Goal: Task Accomplishment & Management: Manage account settings

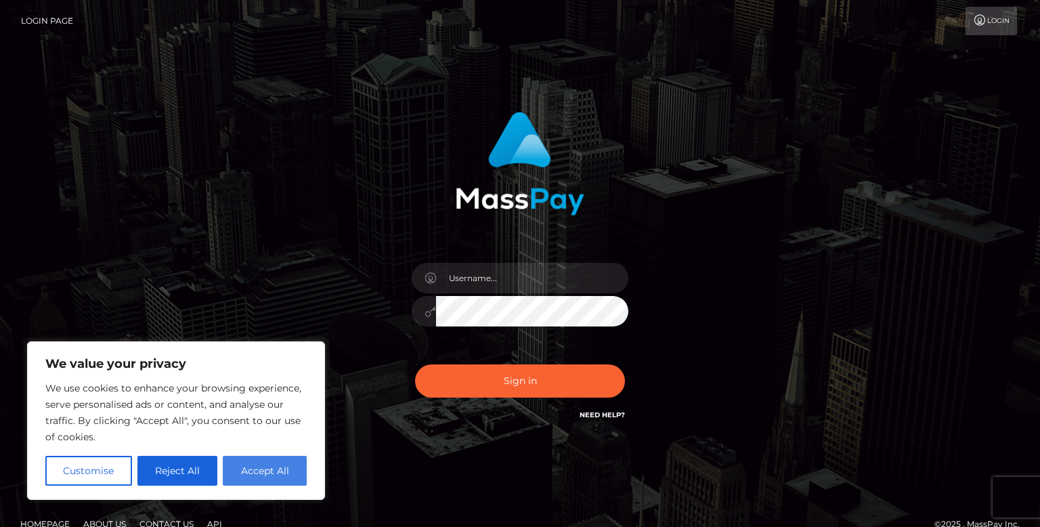
click at [277, 465] on button "Accept All" at bounding box center [265, 471] width 84 height 30
checkbox input "true"
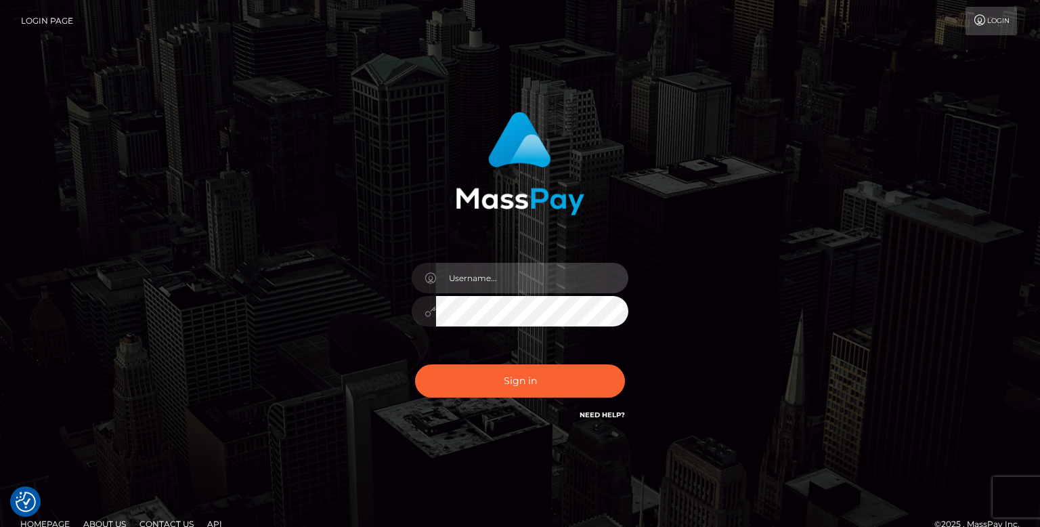
click at [499, 279] on input "text" at bounding box center [532, 278] width 192 height 30
type input "[EMAIL_ADDRESS][DOMAIN_NAME]"
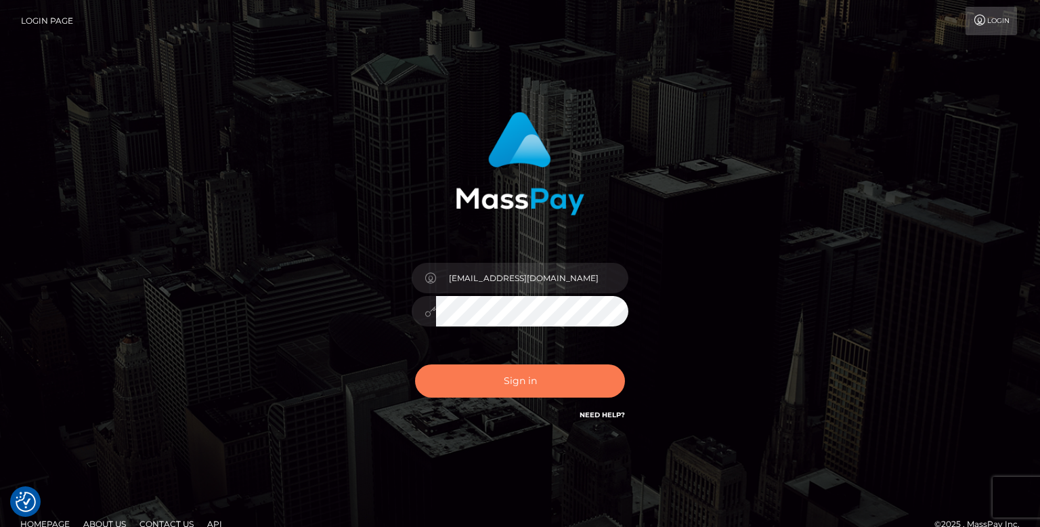
click at [544, 395] on button "Sign in" at bounding box center [520, 380] width 210 height 33
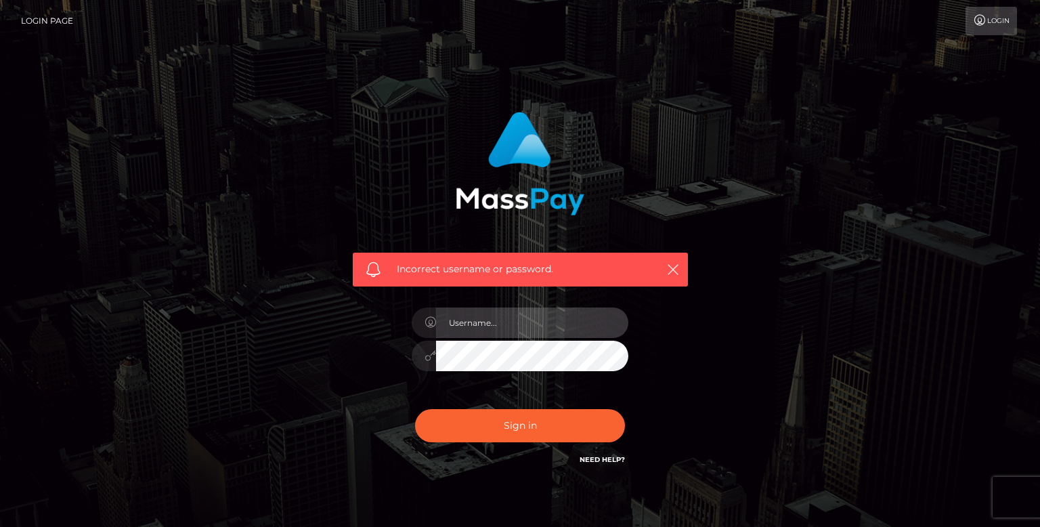
click at [502, 332] on input "text" at bounding box center [532, 322] width 192 height 30
type input "[EMAIL_ADDRESS][DOMAIN_NAME]"
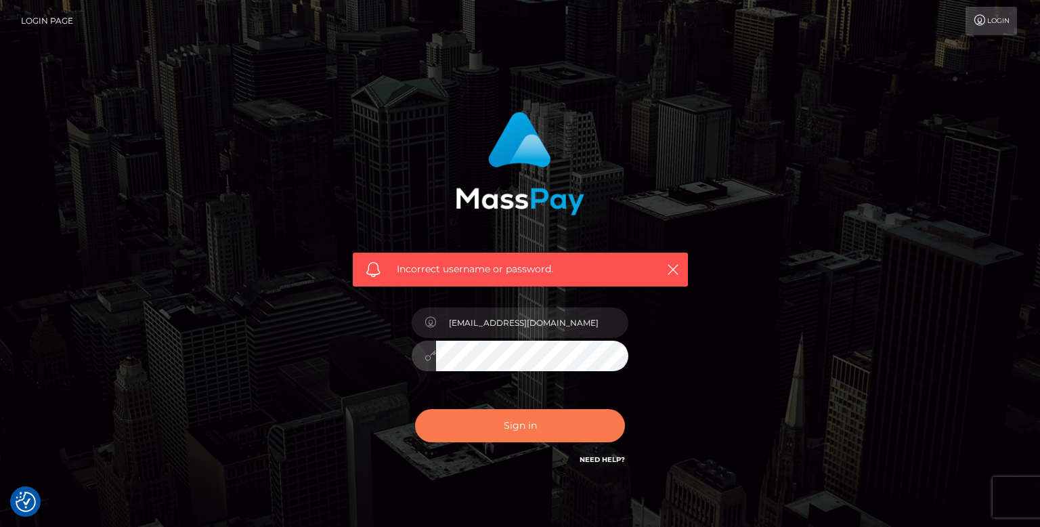
click at [582, 425] on button "Sign in" at bounding box center [520, 425] width 210 height 33
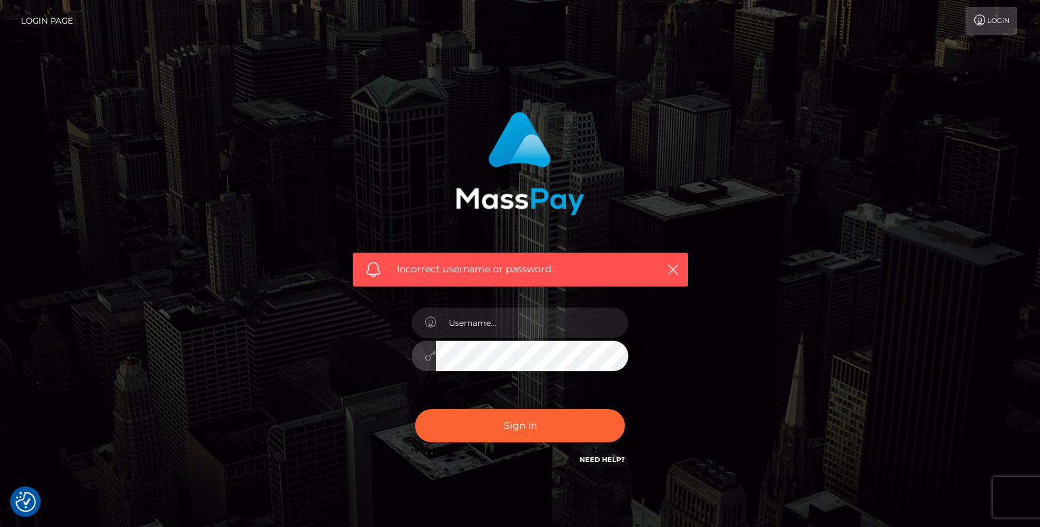
click at [415, 409] on button "Sign in" at bounding box center [520, 425] width 210 height 33
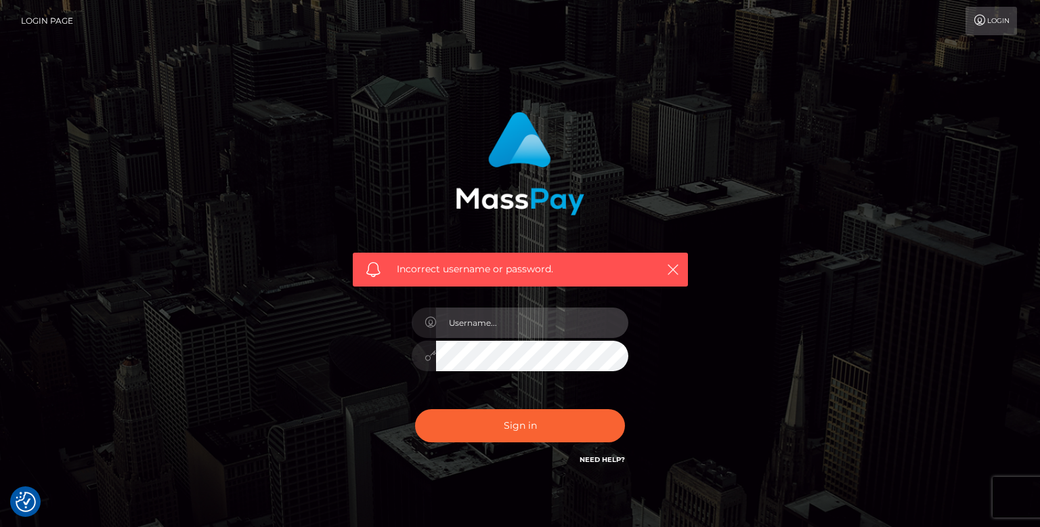
click at [495, 330] on input "text" at bounding box center [532, 322] width 192 height 30
type input "[EMAIL_ADDRESS][DOMAIN_NAME]"
click at [415, 409] on button "Sign in" at bounding box center [520, 425] width 210 height 33
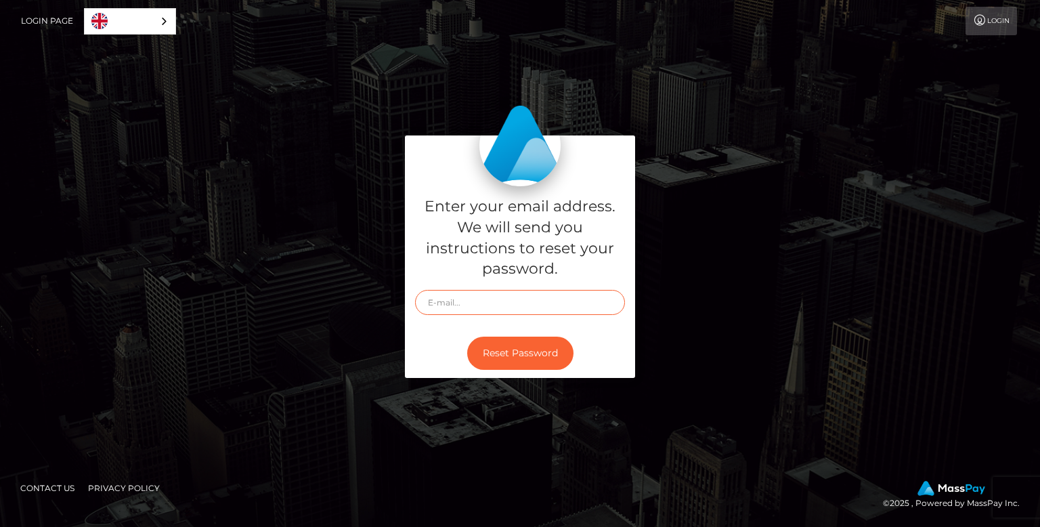
click at [500, 308] on input "text" at bounding box center [520, 302] width 210 height 25
type input "[EMAIL_ADDRESS][DOMAIN_NAME]"
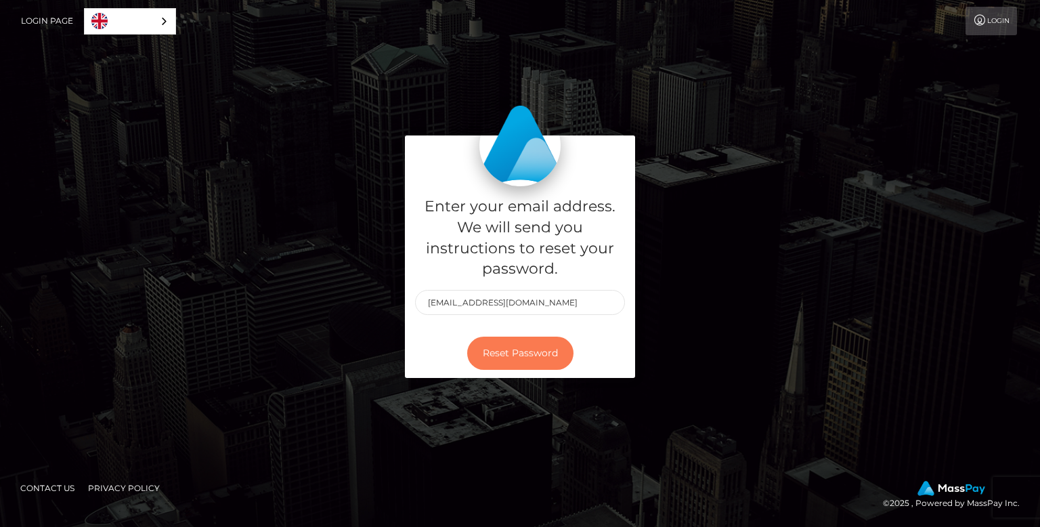
click at [512, 346] on button "Reset Password" at bounding box center [520, 352] width 106 height 33
